Goal: Task Accomplishment & Management: Manage account settings

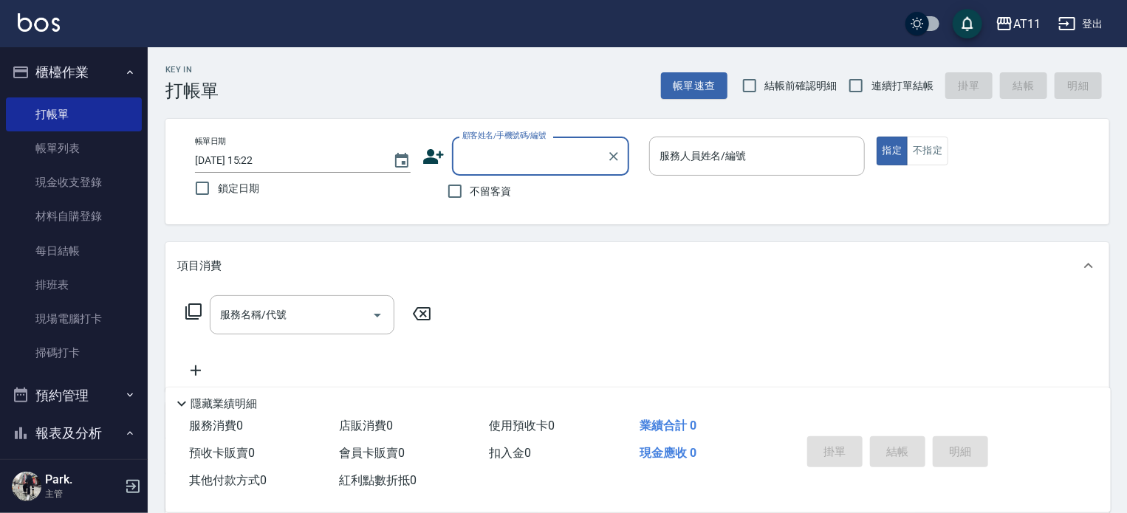
click at [89, 64] on button "櫃檯作業" at bounding box center [74, 72] width 136 height 38
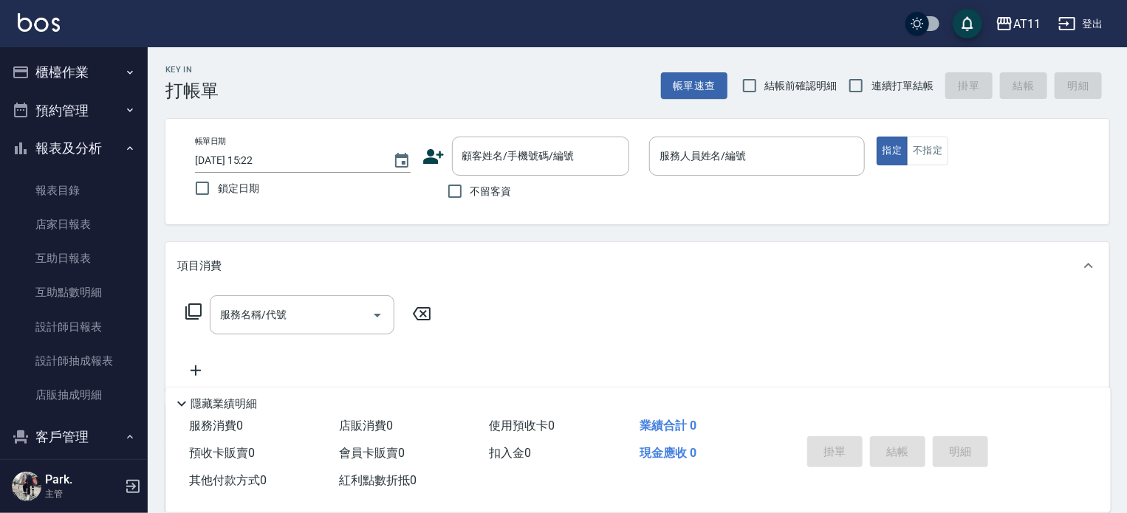
click at [82, 151] on button "報表及分析" at bounding box center [74, 148] width 136 height 38
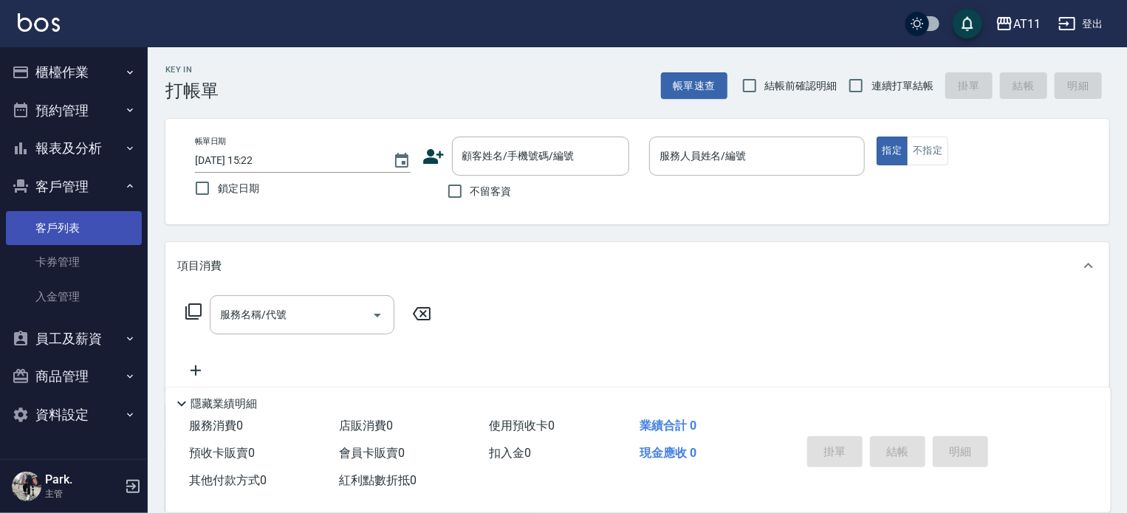
click at [78, 227] on link "客戶列表" at bounding box center [74, 228] width 136 height 34
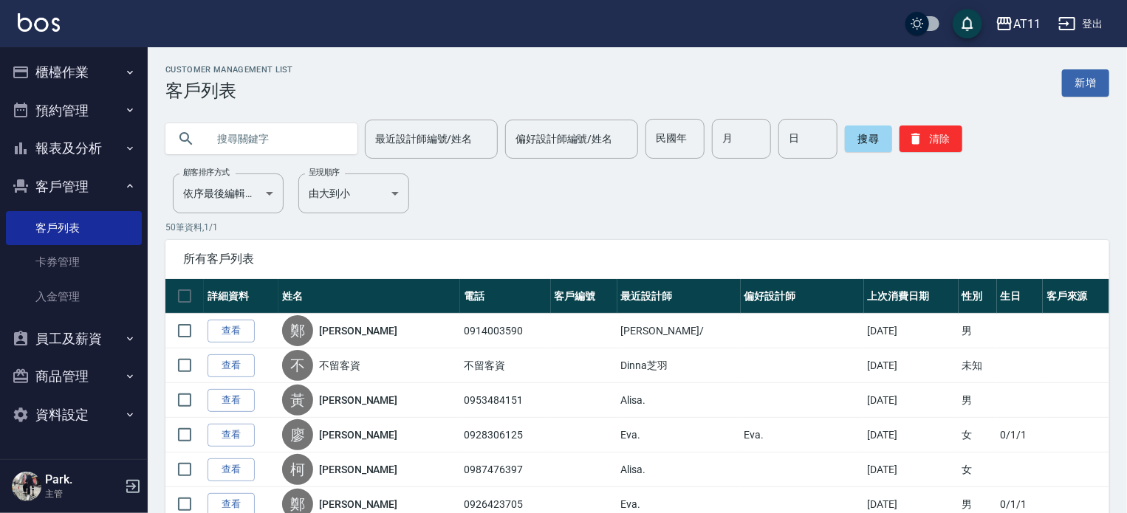
click at [263, 133] on input "text" at bounding box center [276, 139] width 139 height 40
type input "志"
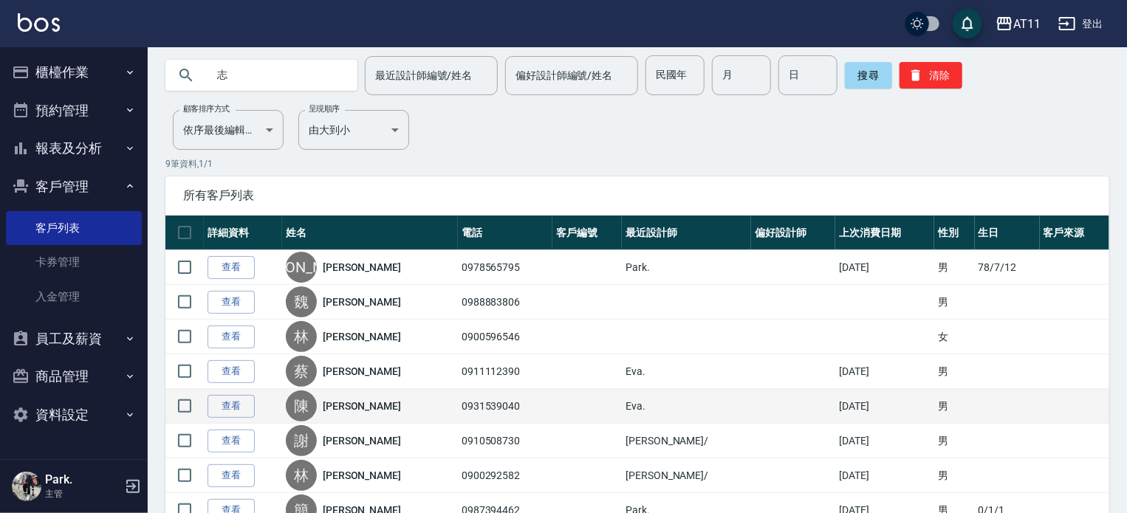
scroll to position [148, 0]
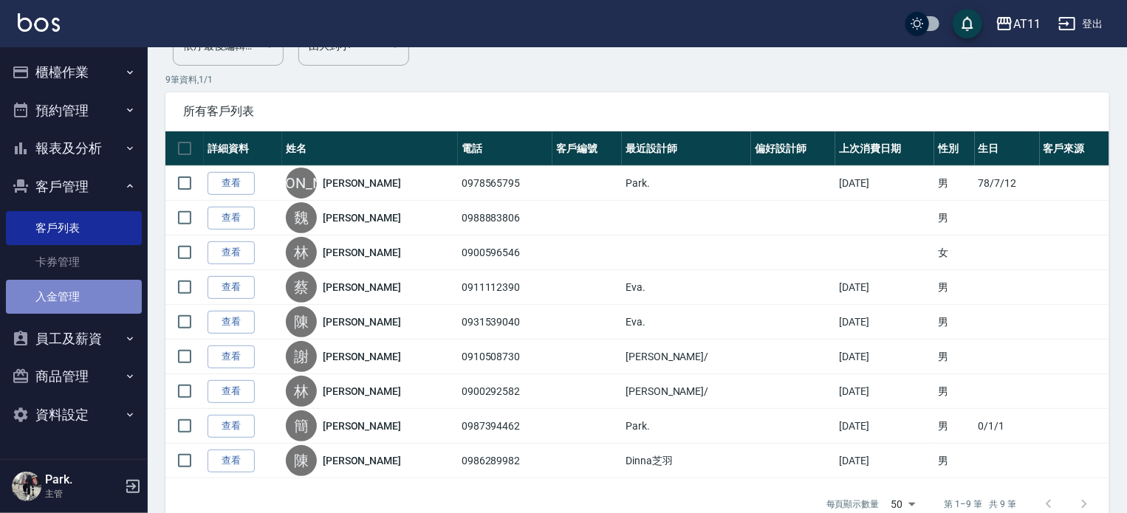
drag, startPoint x: 86, startPoint y: 286, endPoint x: 97, endPoint y: 294, distance: 13.3
click at [86, 286] on link "入金管理" at bounding box center [74, 297] width 136 height 34
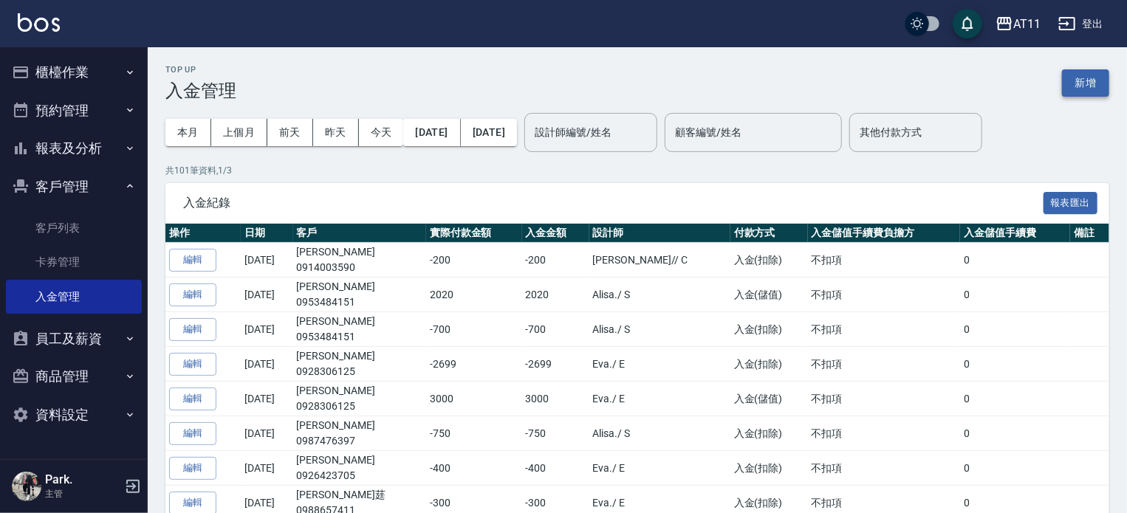
click at [1065, 78] on button "新增" at bounding box center [1085, 82] width 47 height 27
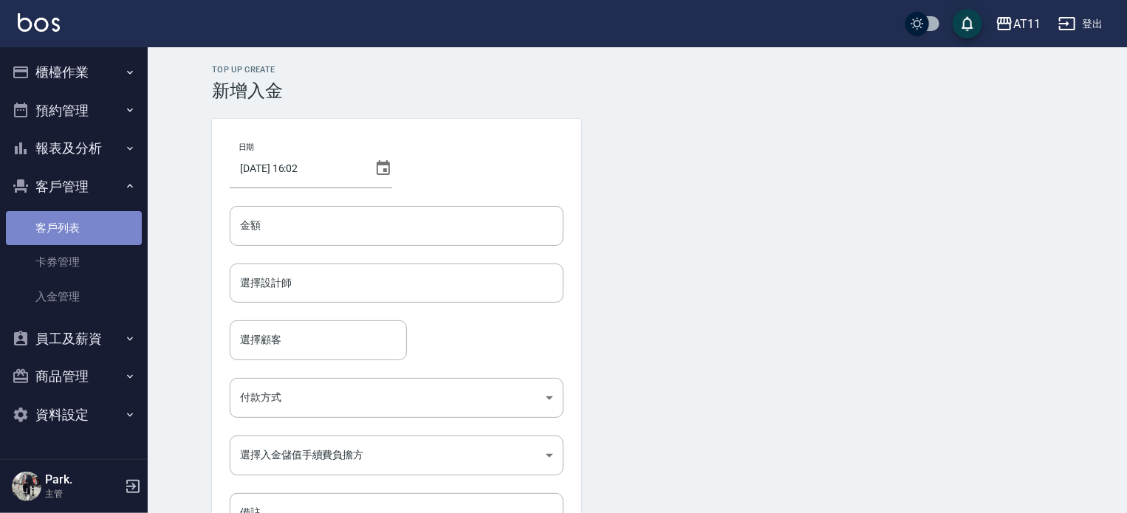
click at [83, 235] on link "客戶列表" at bounding box center [74, 228] width 136 height 34
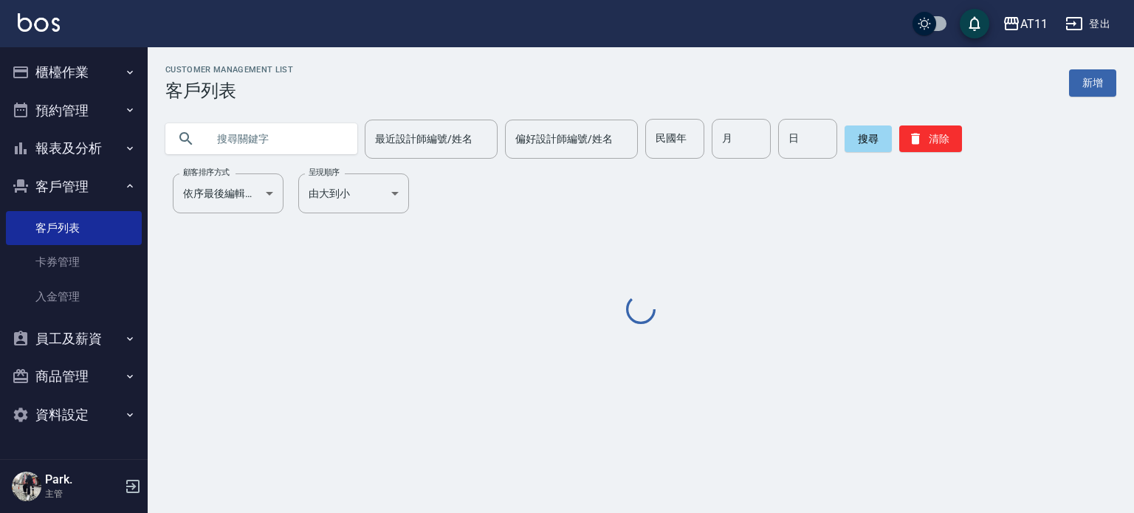
click at [237, 141] on input "text" at bounding box center [276, 139] width 139 height 40
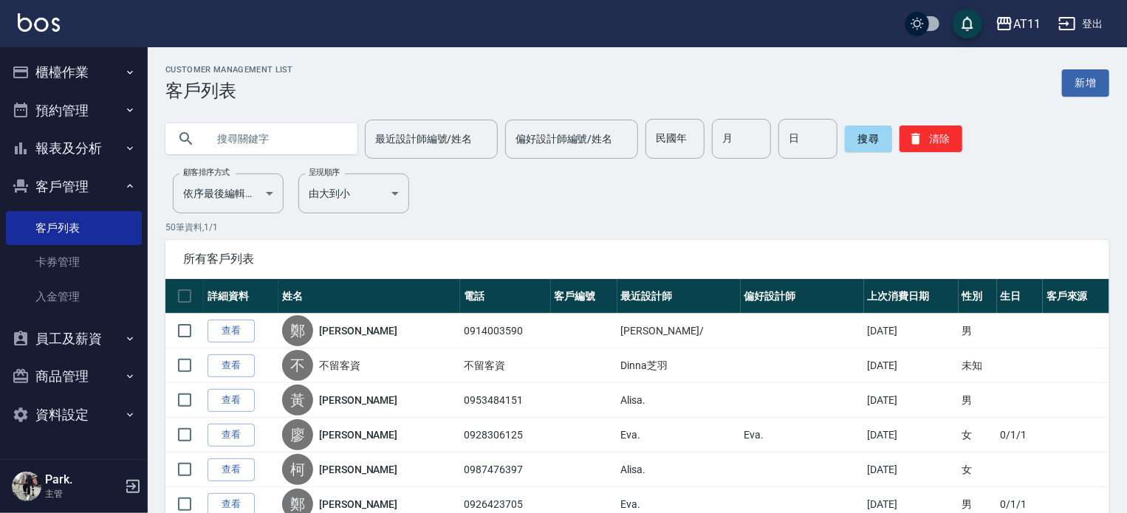
click at [237, 141] on input "text" at bounding box center [276, 139] width 139 height 40
type input "高"
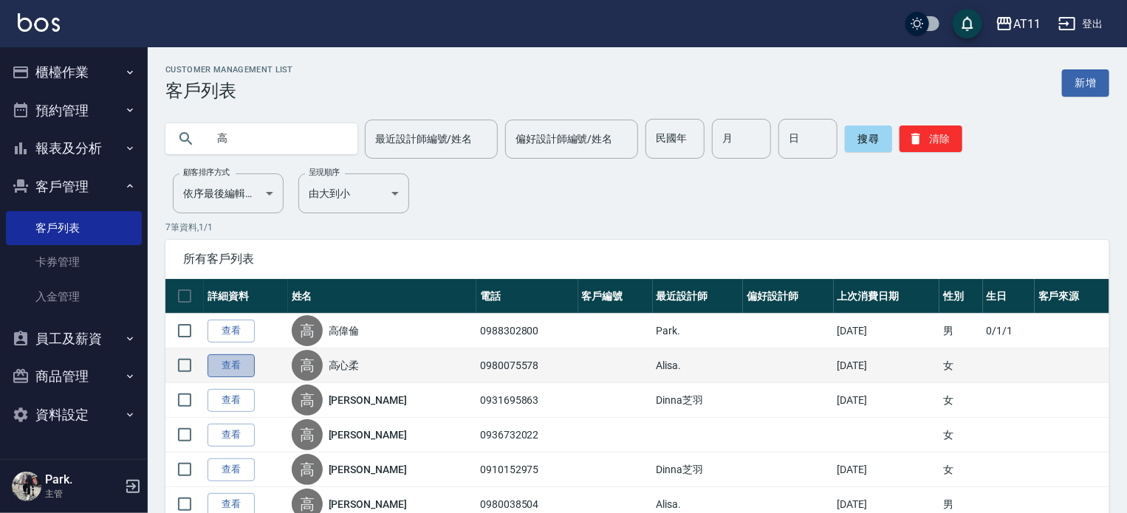
click at [226, 363] on link "查看" at bounding box center [230, 365] width 47 height 23
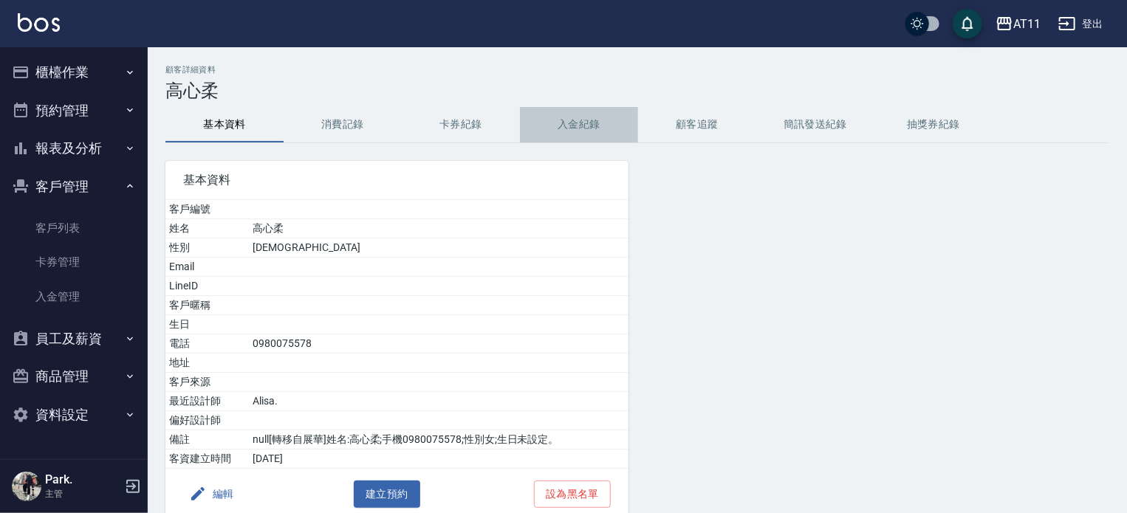
click at [565, 126] on button "入金紀錄" at bounding box center [579, 124] width 118 height 35
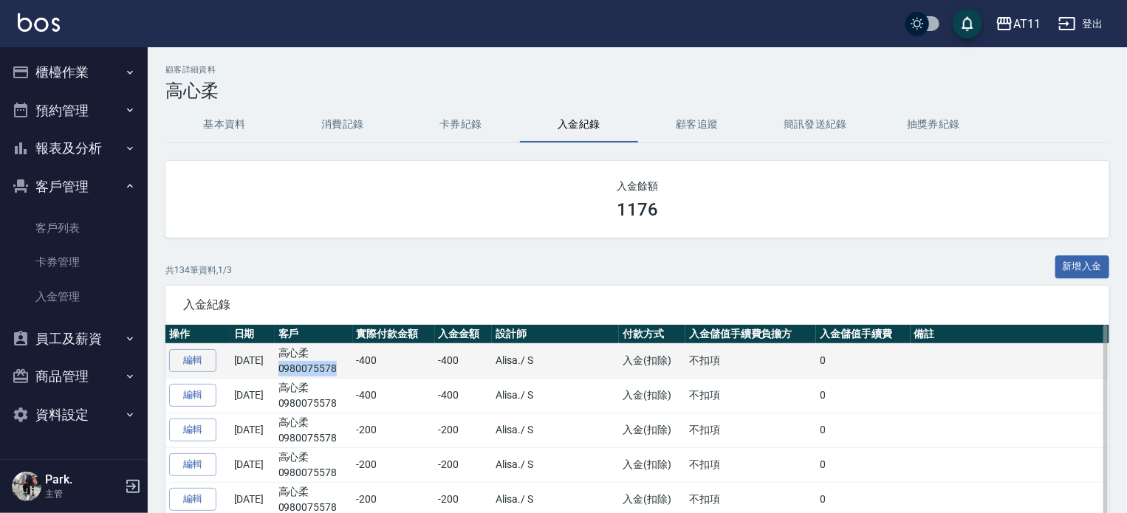
drag, startPoint x: 363, startPoint y: 368, endPoint x: 302, endPoint y: 373, distance: 61.5
click at [302, 373] on p "0980075578" at bounding box center [313, 369] width 71 height 16
copy p "0980075578"
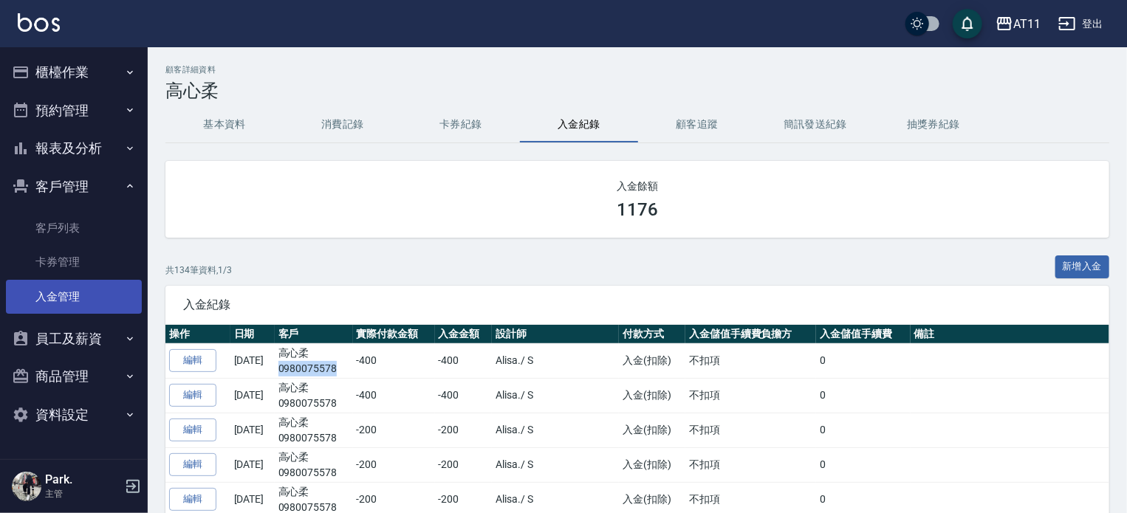
click at [70, 294] on link "入金管理" at bounding box center [74, 297] width 136 height 34
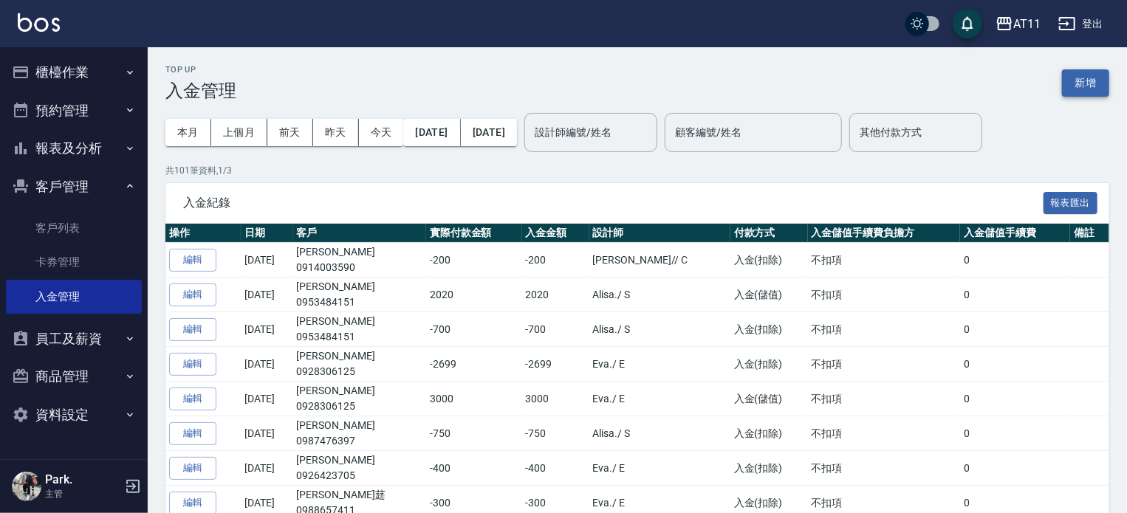
click at [1097, 82] on button "新增" at bounding box center [1085, 82] width 47 height 27
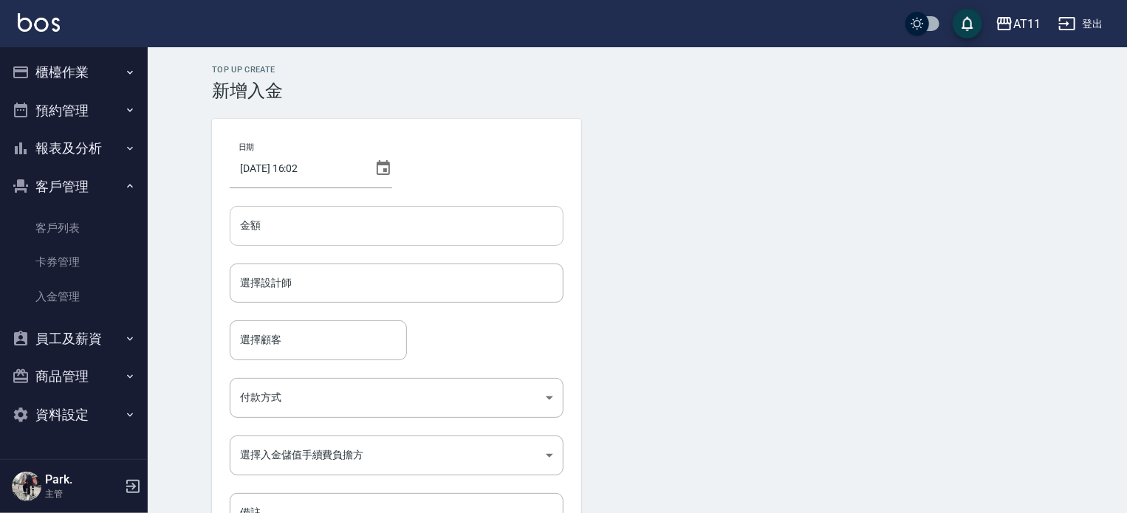
click at [320, 230] on input "金額" at bounding box center [397, 226] width 334 height 40
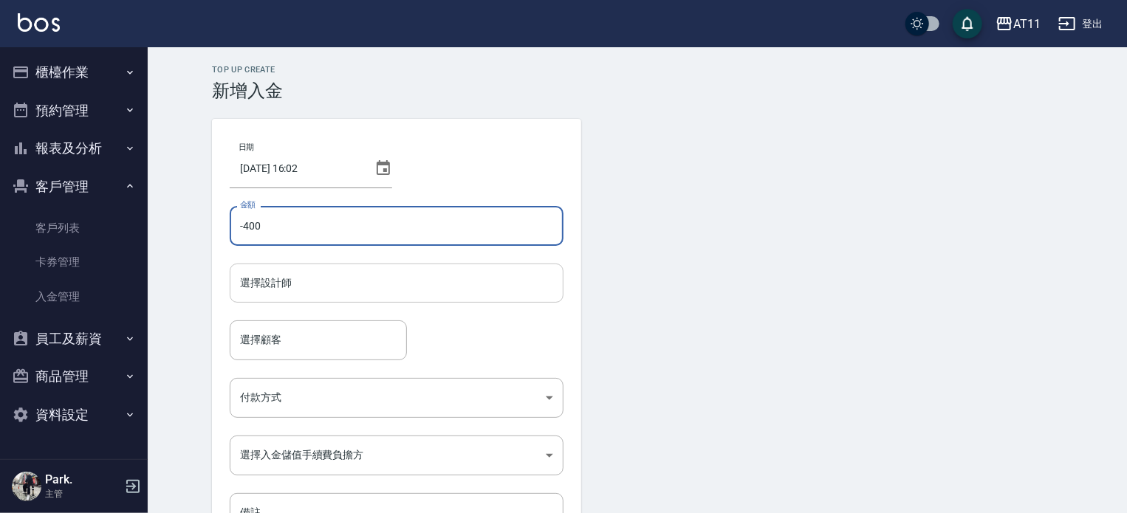
type input "-400"
click at [305, 278] on input "選擇設計師" at bounding box center [396, 283] width 320 height 26
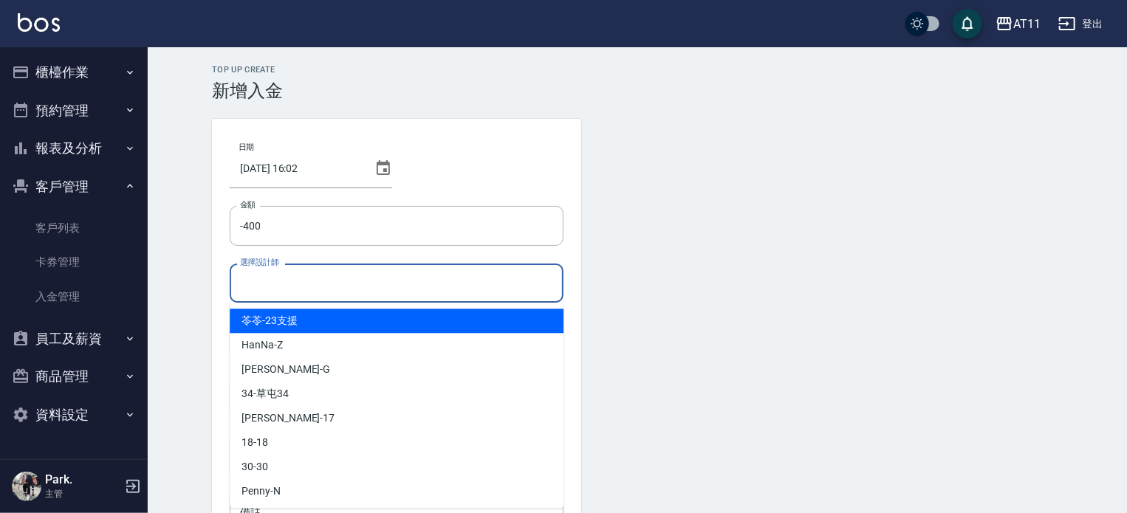
type input "ㄋ"
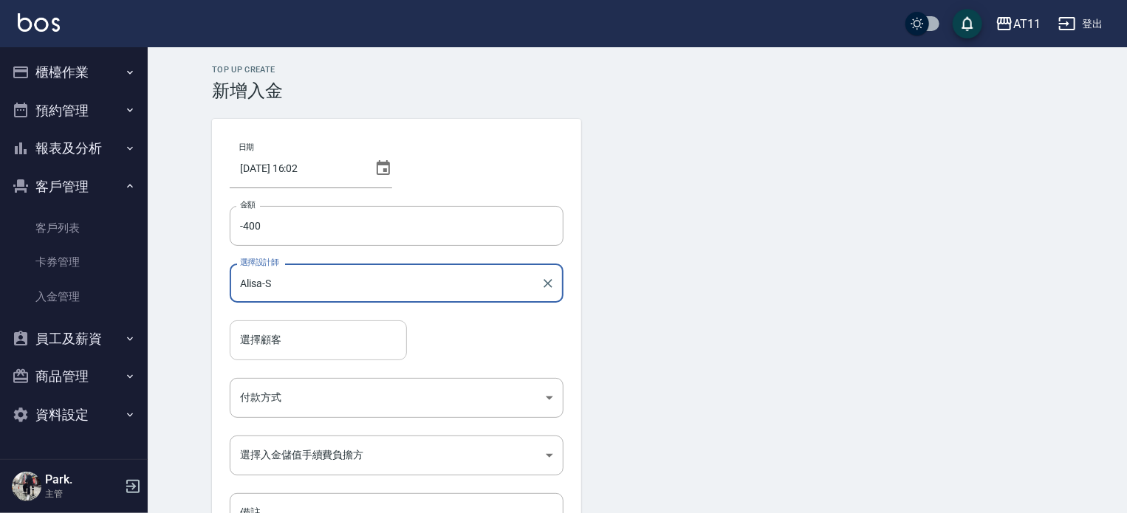
type input "Alisa-S"
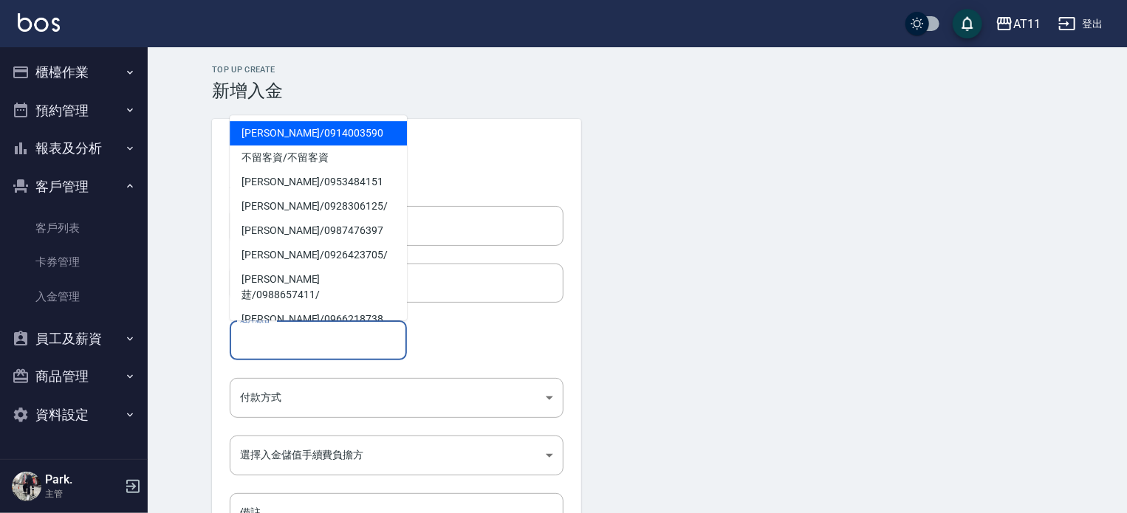
click at [320, 331] on input "選擇顧客" at bounding box center [318, 340] width 164 height 26
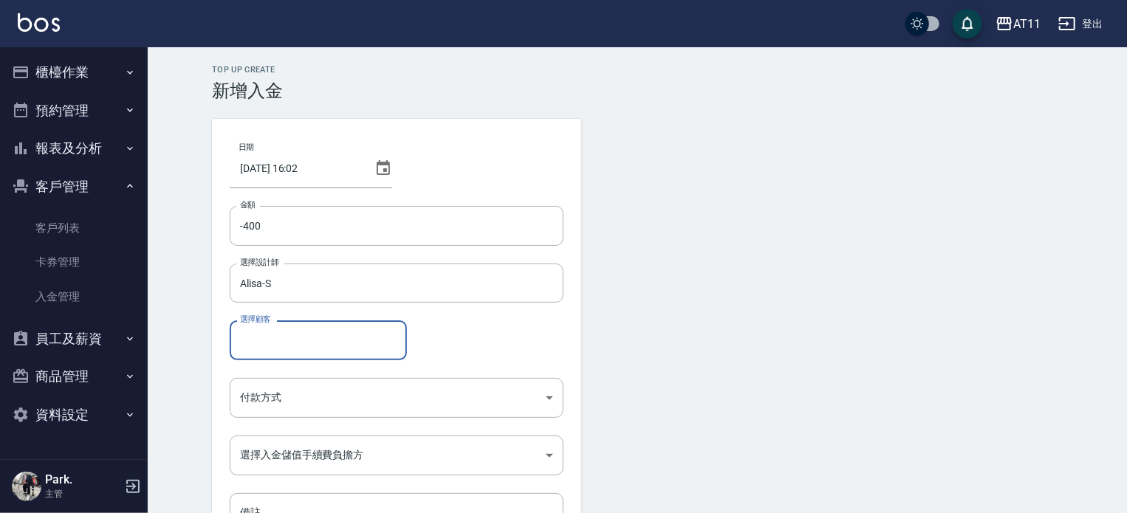
paste input "0980075578"
click at [316, 380] on span "高心柔 / 0980075578" at bounding box center [318, 377] width 177 height 24
type input "高心柔/0980075578"
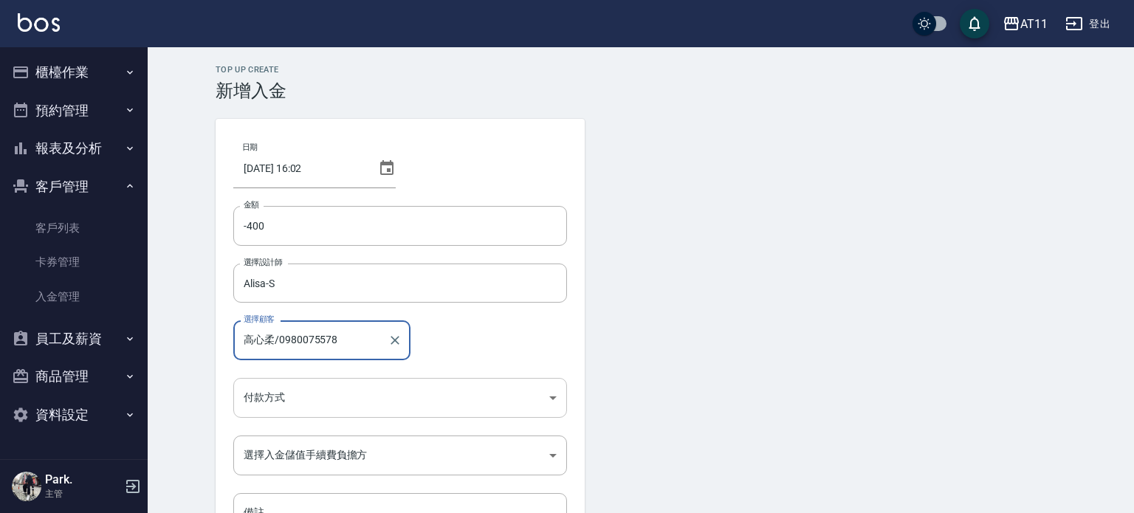
click at [328, 394] on body "AT11 登出 櫃檯作業 打帳單 帳單列表 現金收支登錄 材料自購登錄 每日結帳 排班表 現場電腦打卡 掃碼打卡 預約管理 預約管理 單日預約紀錄 單週預約紀…" at bounding box center [567, 306] width 1134 height 613
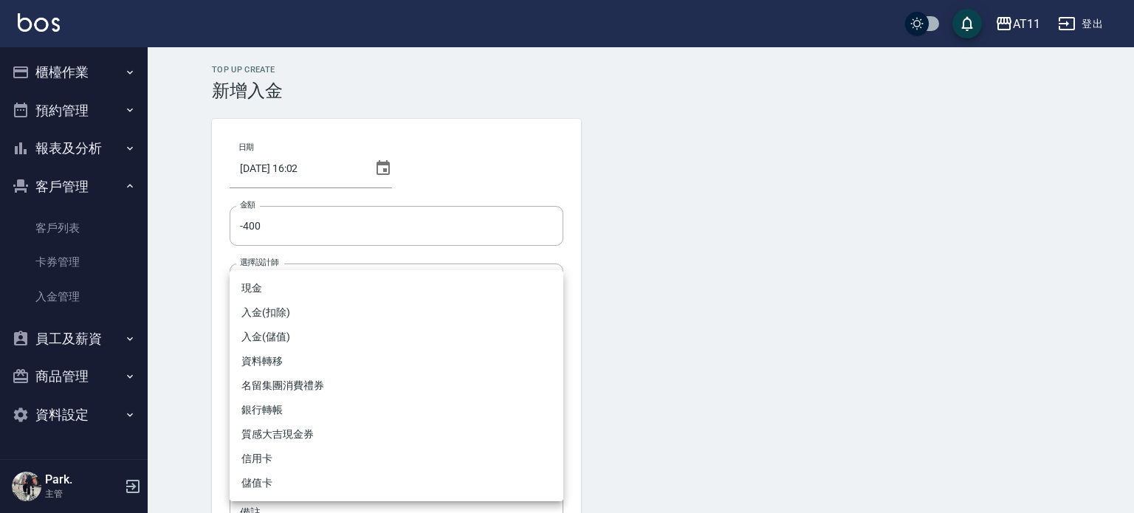
click at [357, 315] on li "入金(扣除)" at bounding box center [397, 313] width 334 height 24
type input "入金(扣除)"
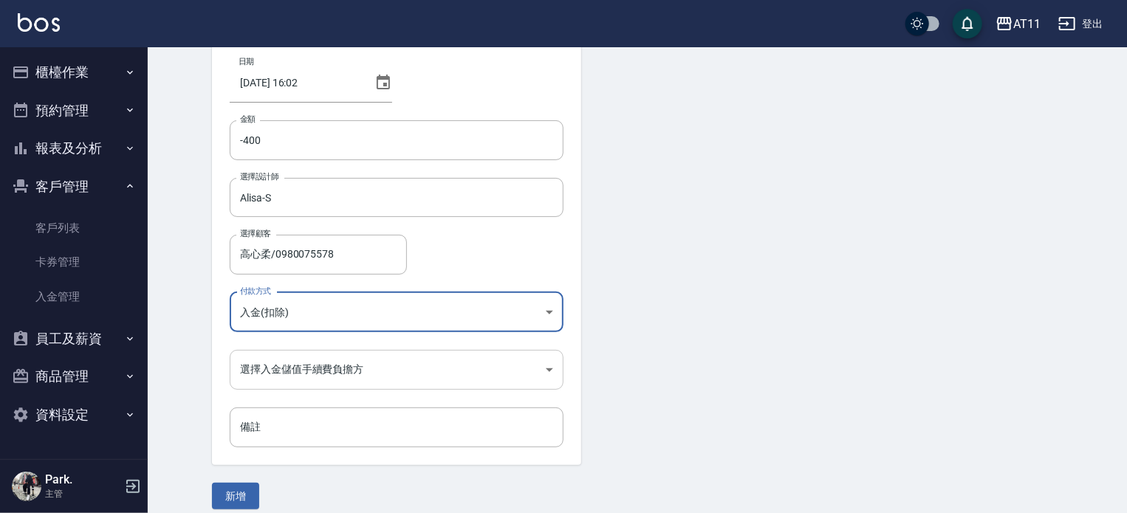
scroll to position [100, 0]
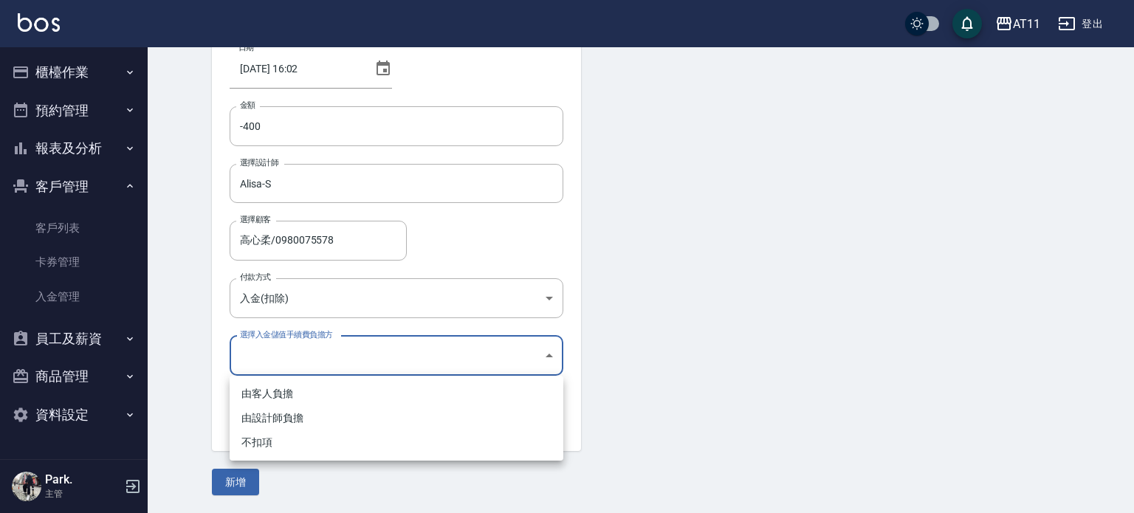
click at [368, 349] on body "AT11 登出 櫃檯作業 打帳單 帳單列表 現金收支登錄 材料自購登錄 每日結帳 排班表 現場電腦打卡 掃碼打卡 預約管理 預約管理 單日預約紀錄 單週預約紀…" at bounding box center [567, 206] width 1134 height 613
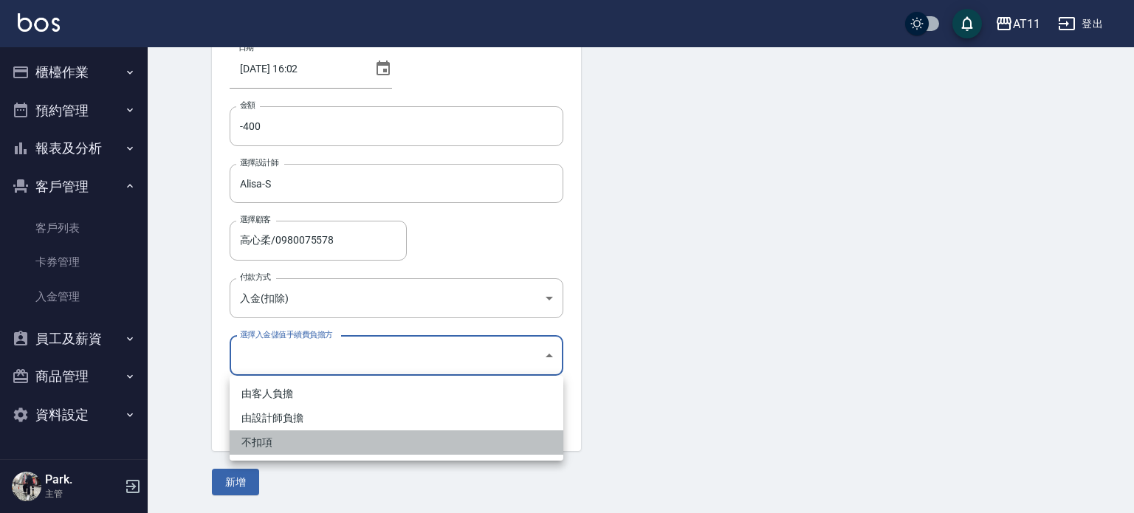
drag, startPoint x: 345, startPoint y: 435, endPoint x: 315, endPoint y: 470, distance: 46.1
click at [345, 436] on li "不扣項" at bounding box center [397, 442] width 334 height 24
type input "WITHOUTHANDLINGFEE"
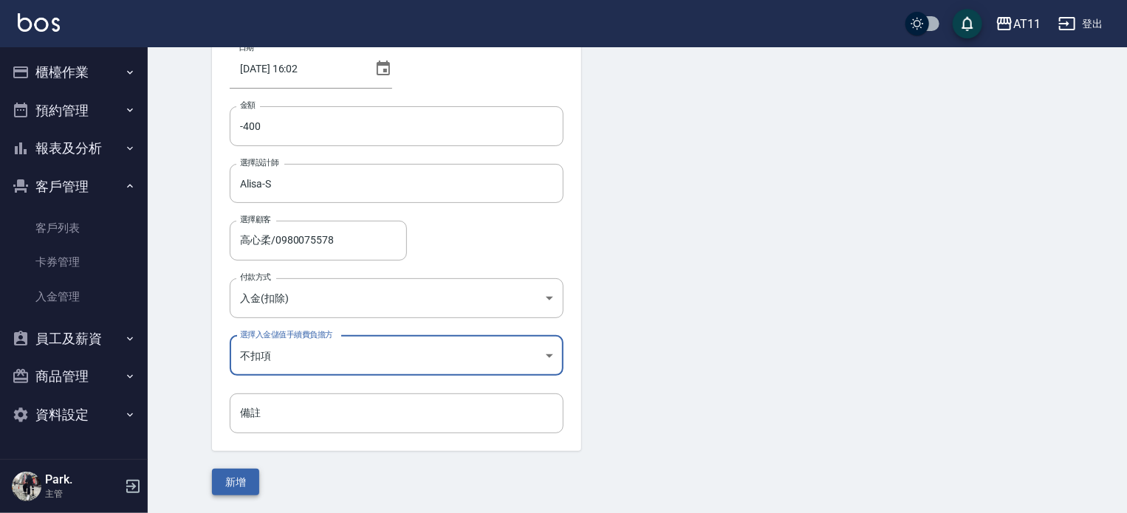
click at [248, 483] on button "新增" at bounding box center [235, 482] width 47 height 27
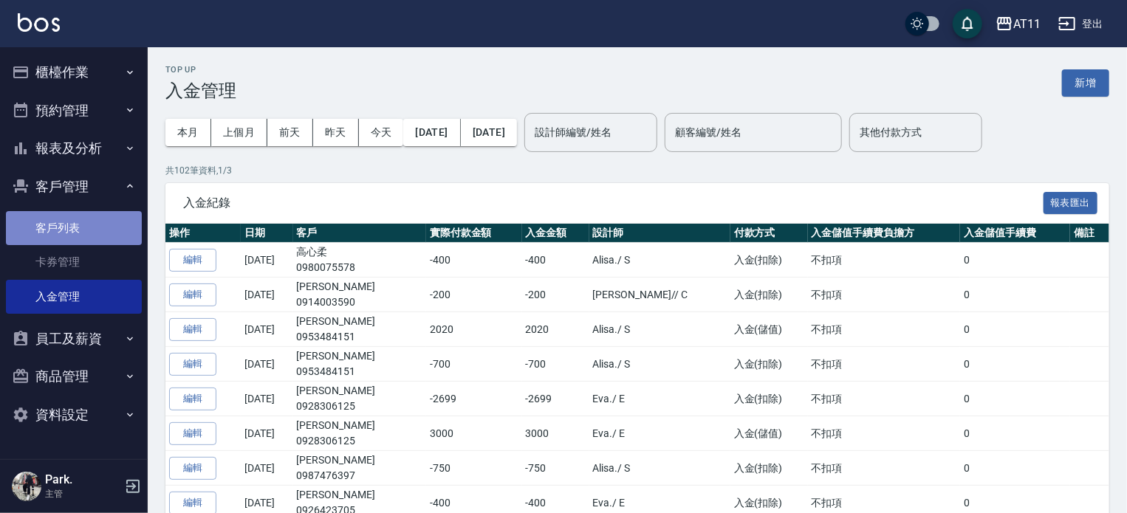
click at [58, 216] on link "客戶列表" at bounding box center [74, 228] width 136 height 34
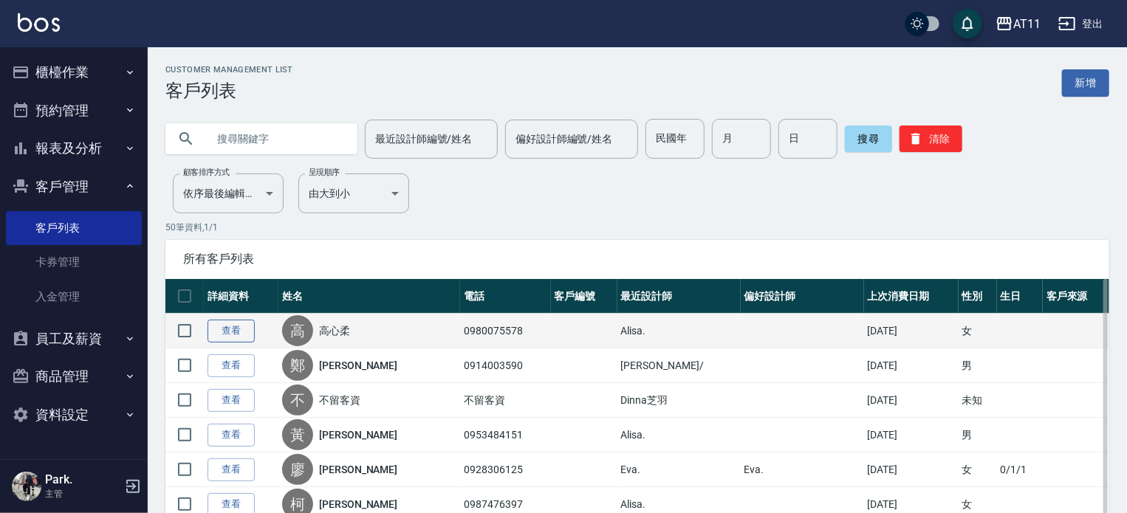
click at [221, 327] on link "查看" at bounding box center [230, 331] width 47 height 23
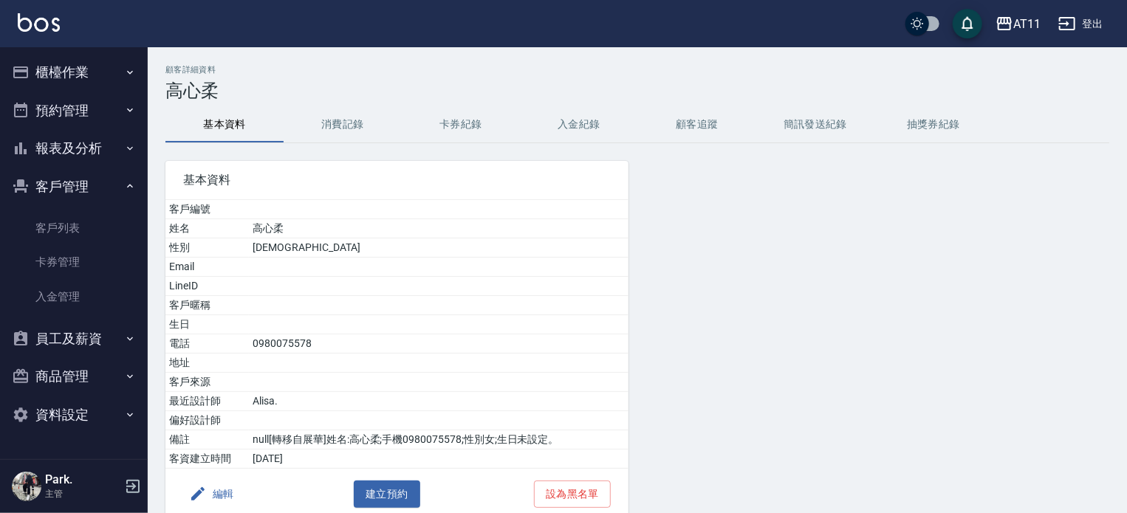
click at [565, 120] on button "入金紀錄" at bounding box center [579, 124] width 118 height 35
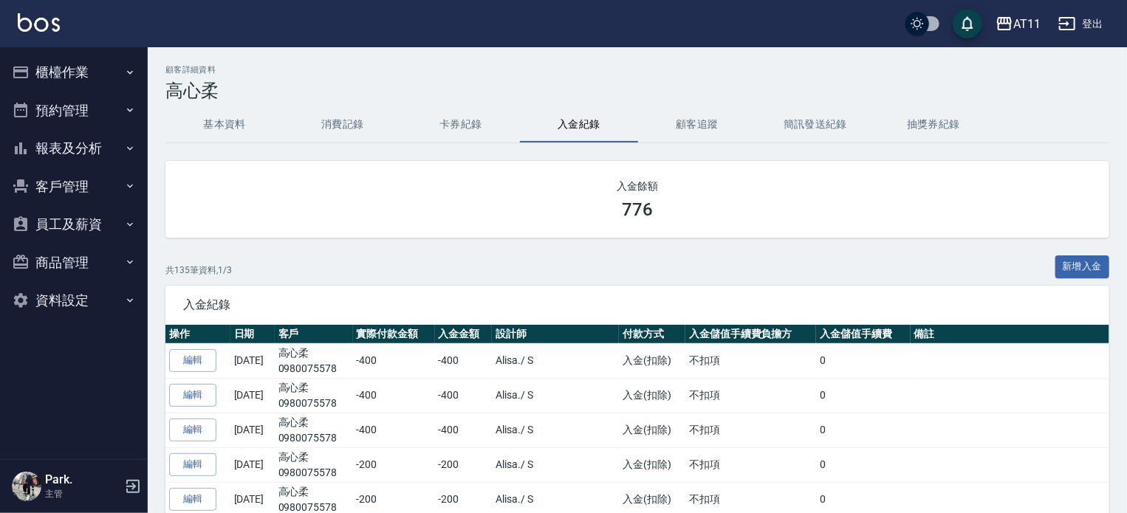
click at [74, 186] on button "客戶管理" at bounding box center [74, 187] width 136 height 38
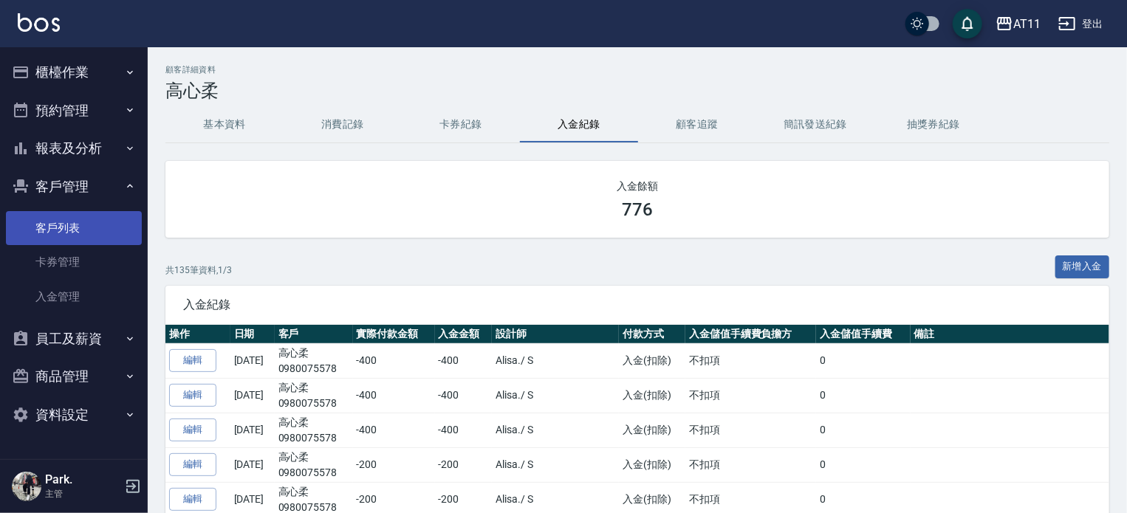
click at [66, 235] on link "客戶列表" at bounding box center [74, 228] width 136 height 34
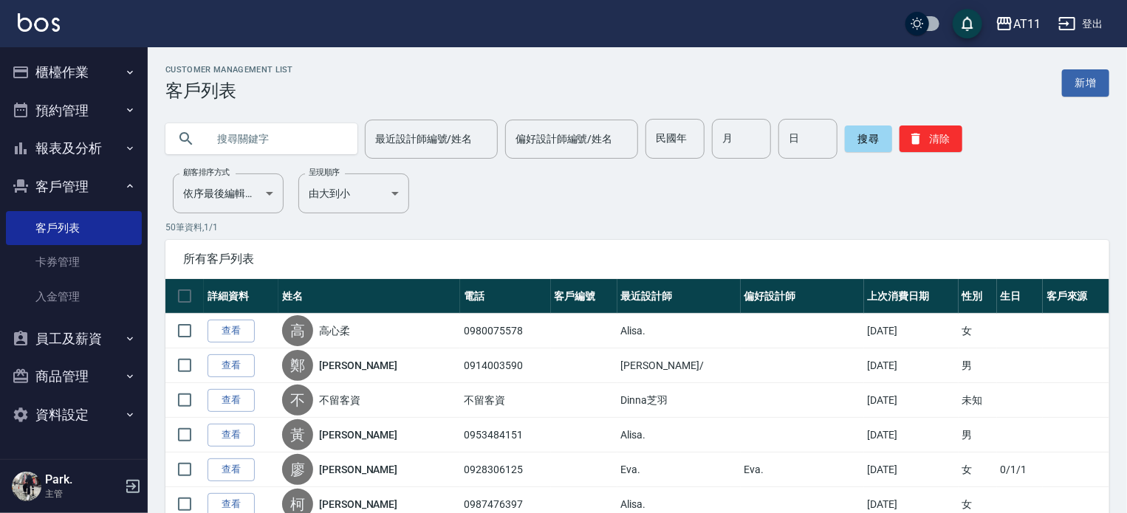
click at [240, 140] on input "text" at bounding box center [276, 139] width 139 height 40
type input "A"
type input "孟"
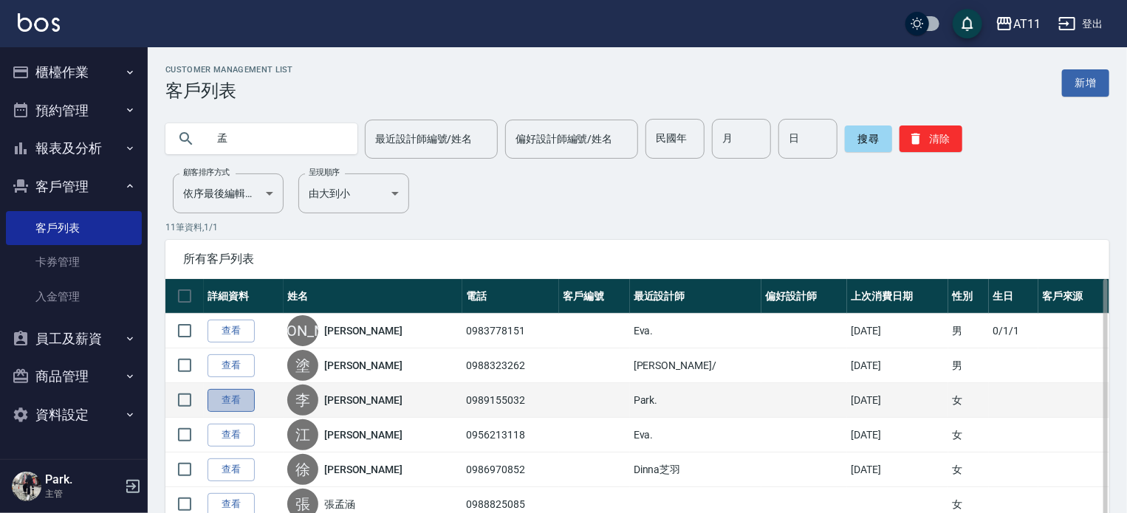
click at [227, 397] on link "查看" at bounding box center [230, 400] width 47 height 23
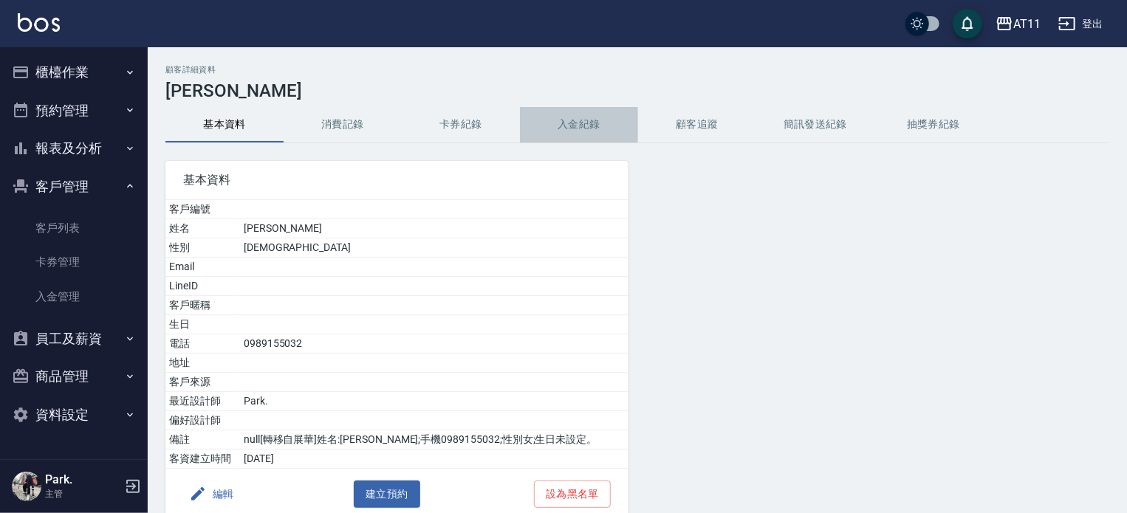
click at [582, 114] on button "入金紀錄" at bounding box center [579, 124] width 118 height 35
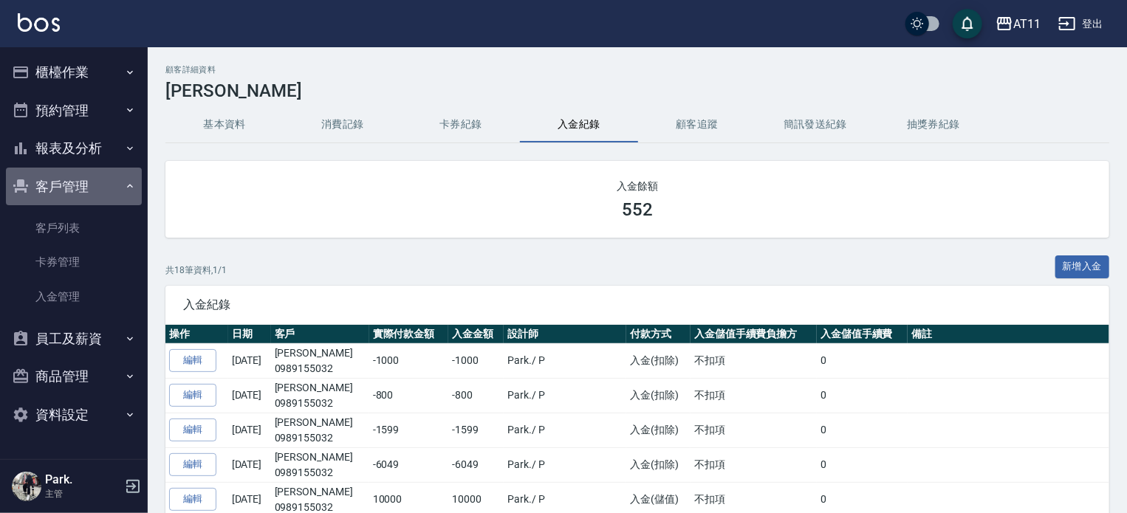
click at [77, 179] on button "客戶管理" at bounding box center [74, 187] width 136 height 38
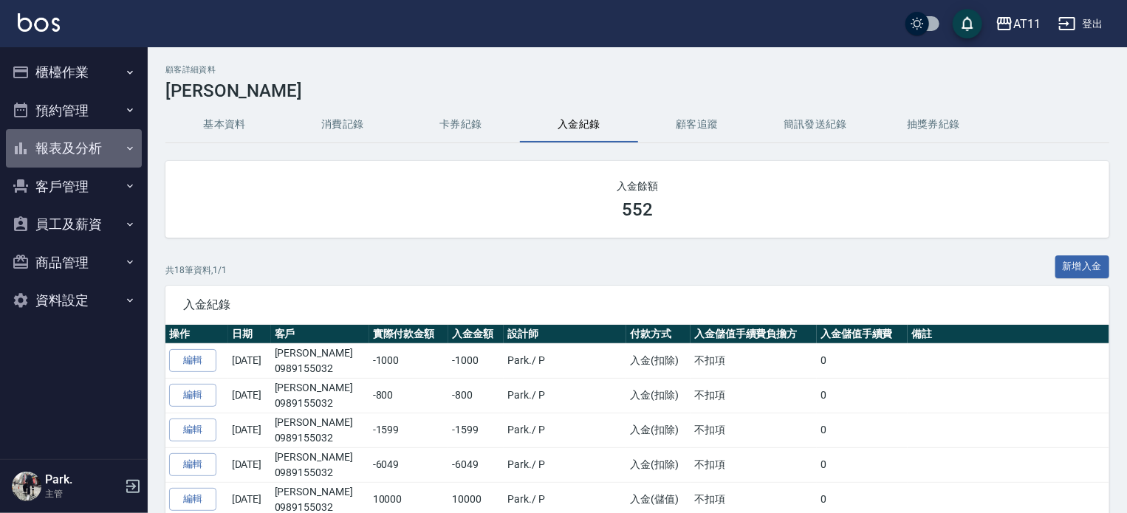
click at [89, 152] on button "報表及分析" at bounding box center [74, 148] width 136 height 38
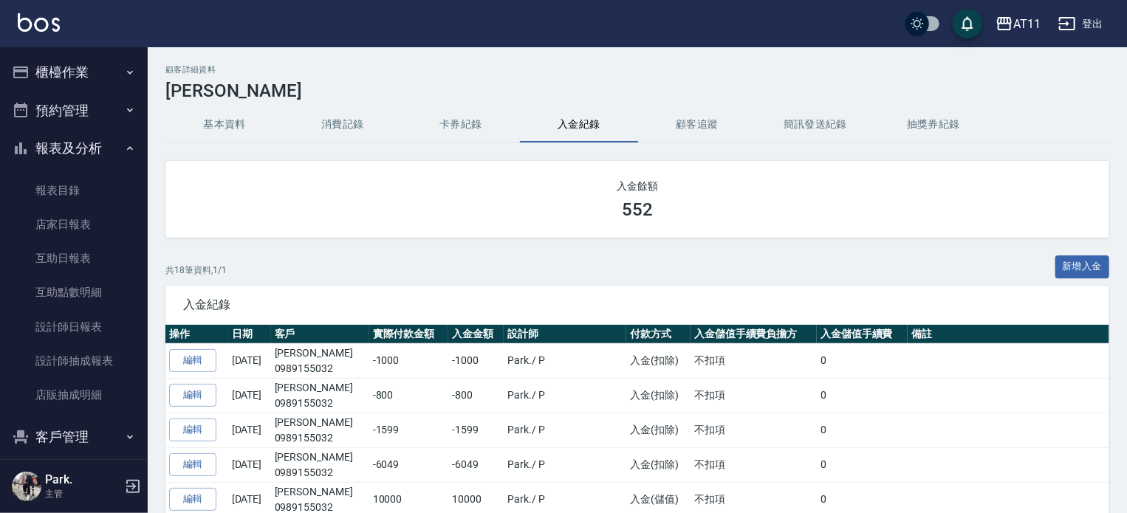
click at [89, 146] on button "報表及分析" at bounding box center [74, 148] width 136 height 38
